Goal: Task Accomplishment & Management: Use online tool/utility

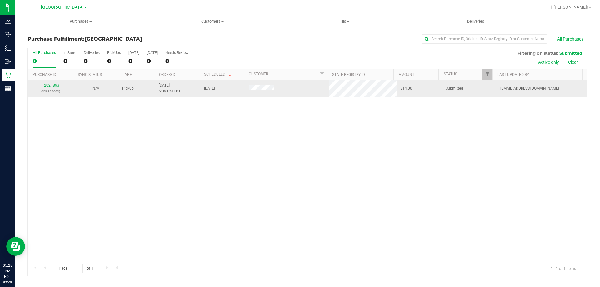
click at [52, 87] on link "12021893" at bounding box center [51, 85] width 18 height 4
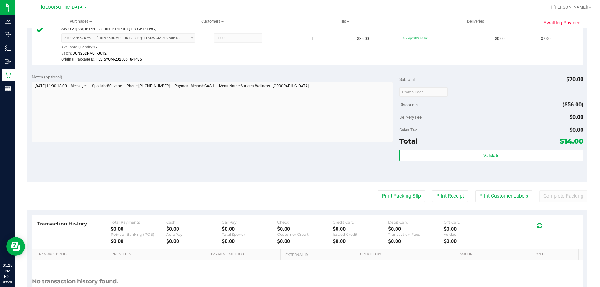
scroll to position [272, 0]
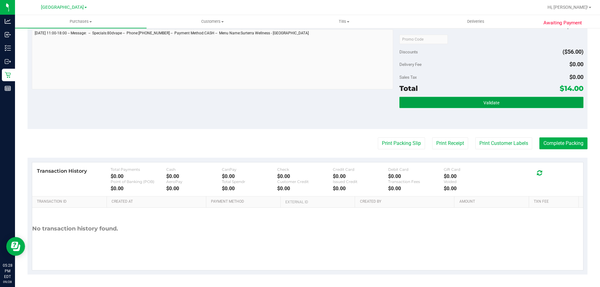
click at [459, 104] on button "Validate" at bounding box center [491, 102] width 184 height 11
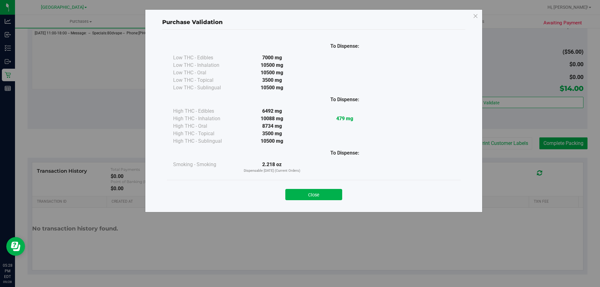
click at [308, 197] on button "Close" at bounding box center [313, 194] width 57 height 11
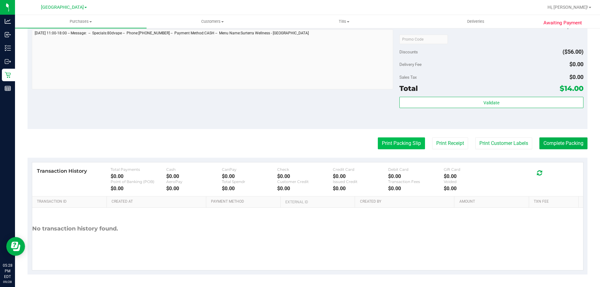
click at [392, 146] on button "Print Packing Slip" at bounding box center [401, 144] width 47 height 12
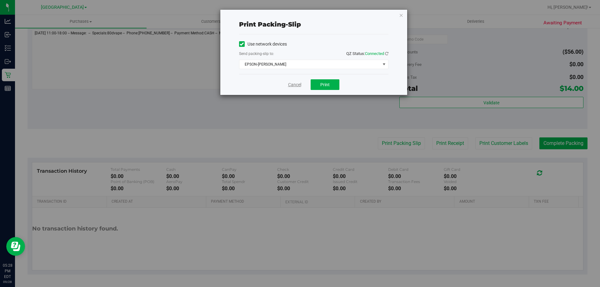
click at [288, 84] on link "Cancel" at bounding box center [294, 85] width 13 height 7
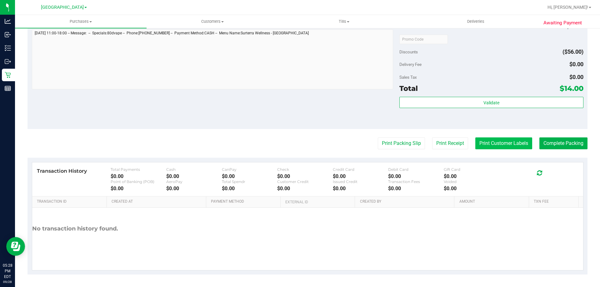
click at [508, 145] on button "Print Customer Labels" at bounding box center [503, 144] width 57 height 12
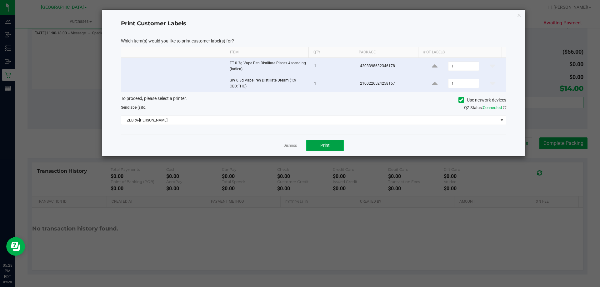
click at [336, 145] on button "Print" at bounding box center [325, 145] width 38 height 11
click at [290, 144] on link "Dismiss" at bounding box center [289, 145] width 13 height 5
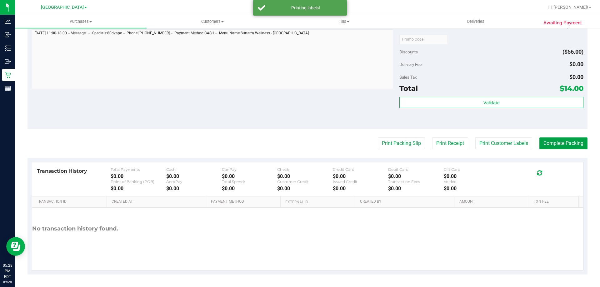
click at [542, 143] on button "Complete Packing" at bounding box center [563, 144] width 48 height 12
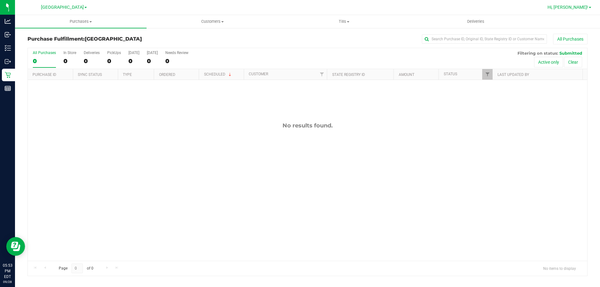
click at [570, 7] on span "Hi, [PERSON_NAME]!" at bounding box center [568, 7] width 41 height 5
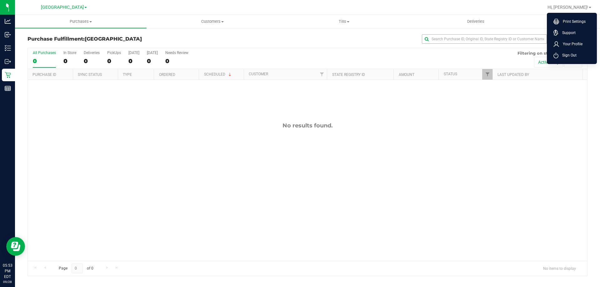
drag, startPoint x: 570, startPoint y: 58, endPoint x: 546, endPoint y: 43, distance: 28.9
click at [570, 57] on span "Sign Out" at bounding box center [568, 55] width 18 height 6
